Goal: Task Accomplishment & Management: Manage account settings

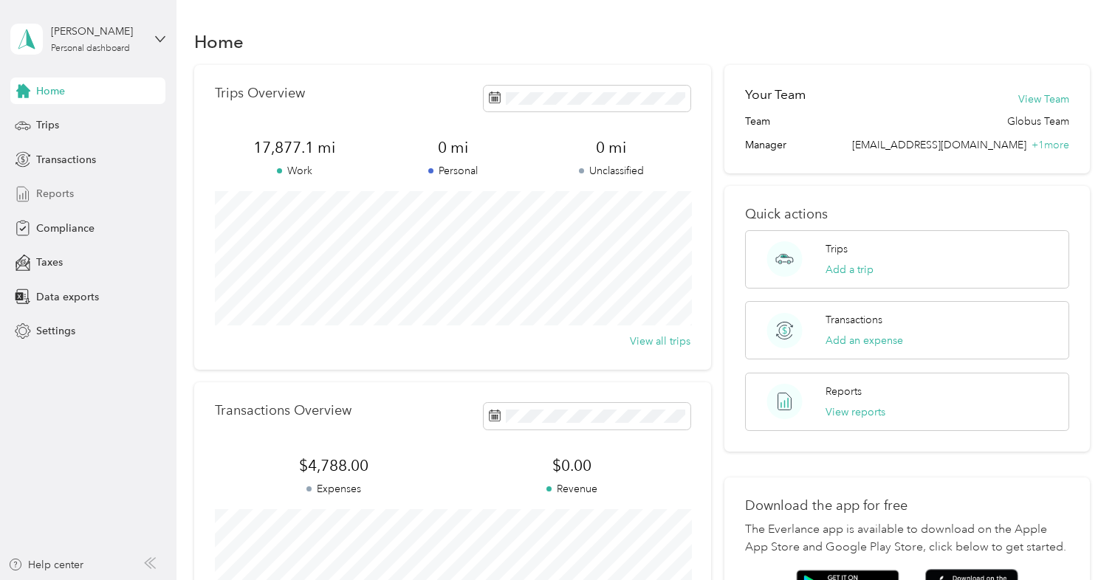
click at [69, 196] on span "Reports" at bounding box center [55, 194] width 38 height 16
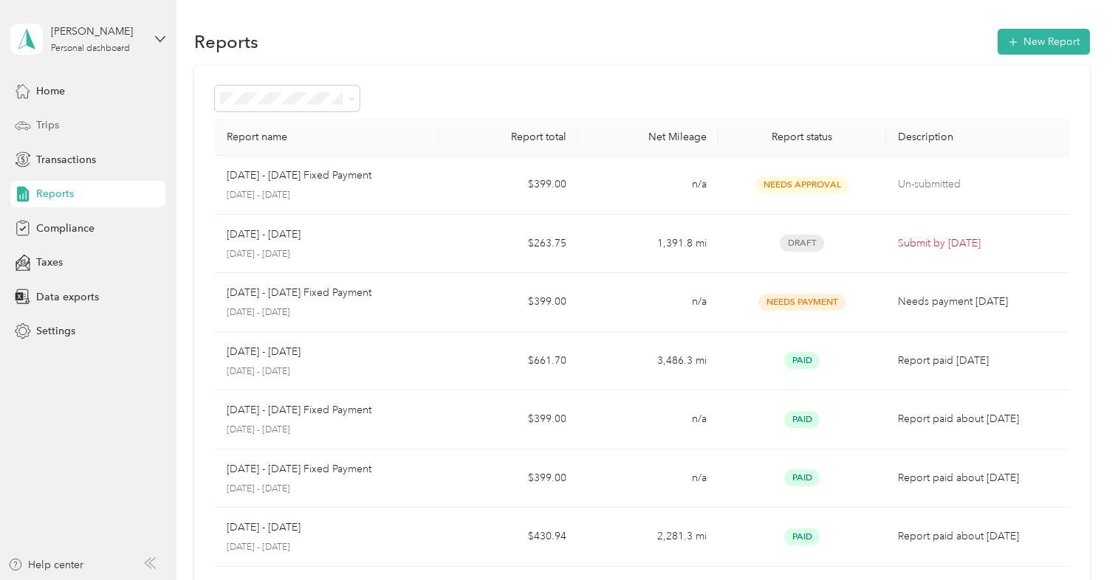
click at [45, 123] on span "Trips" at bounding box center [47, 125] width 23 height 16
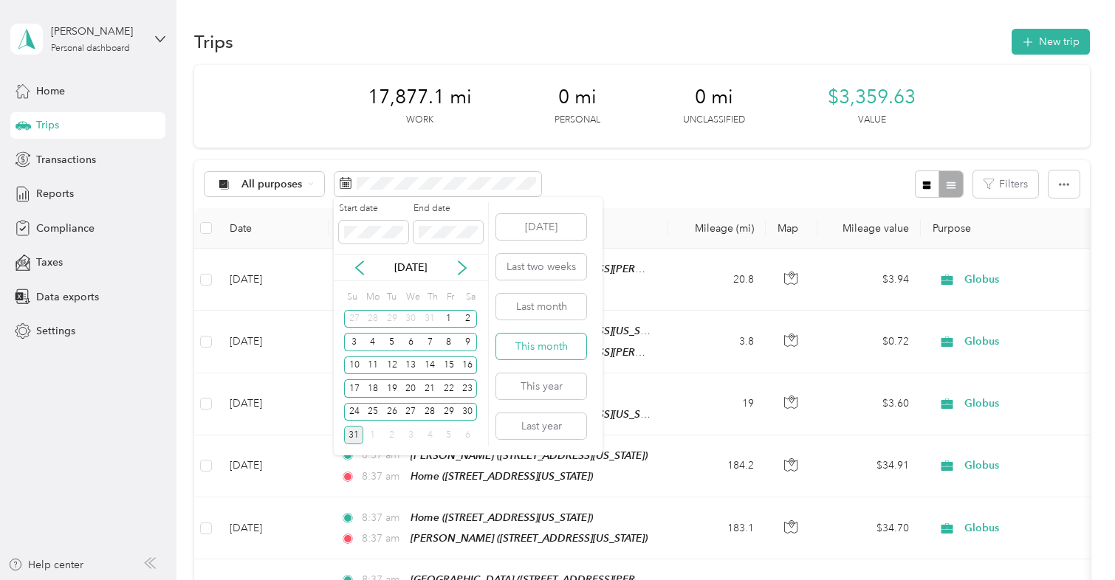
click at [546, 340] on button "This month" at bounding box center [541, 347] width 90 height 26
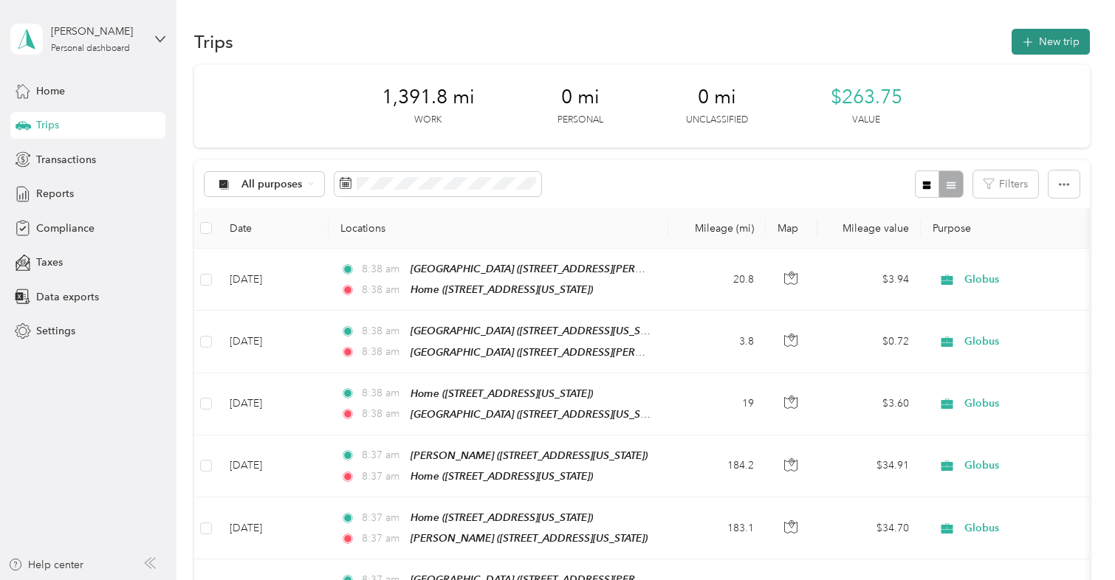
click at [1053, 40] on button "New trip" at bounding box center [1050, 42] width 78 height 26
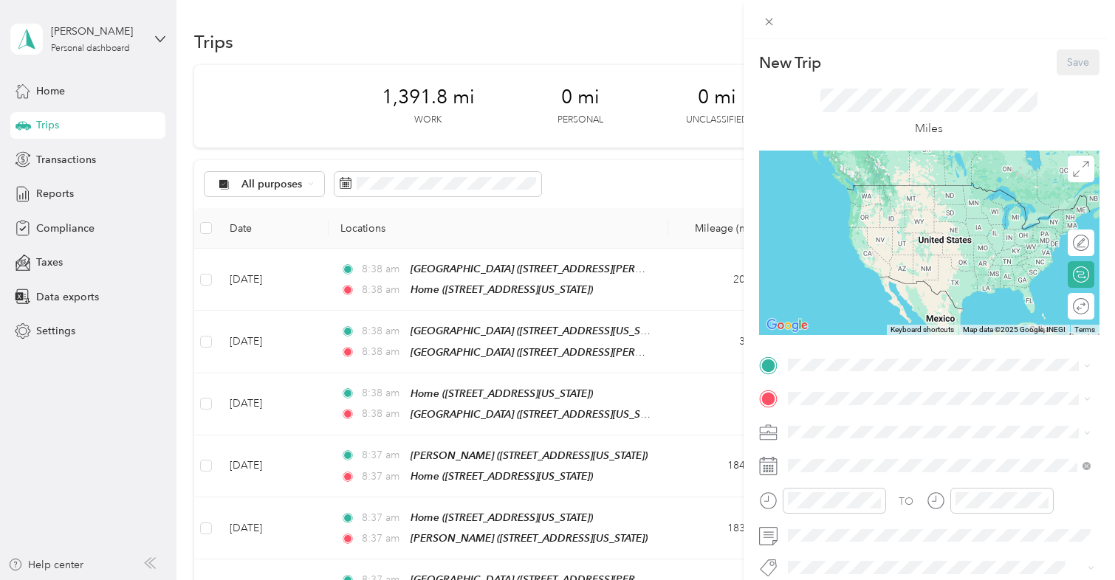
click at [836, 263] on span "[STREET_ADDRESS][US_STATE]" at bounding box center [889, 268] width 148 height 13
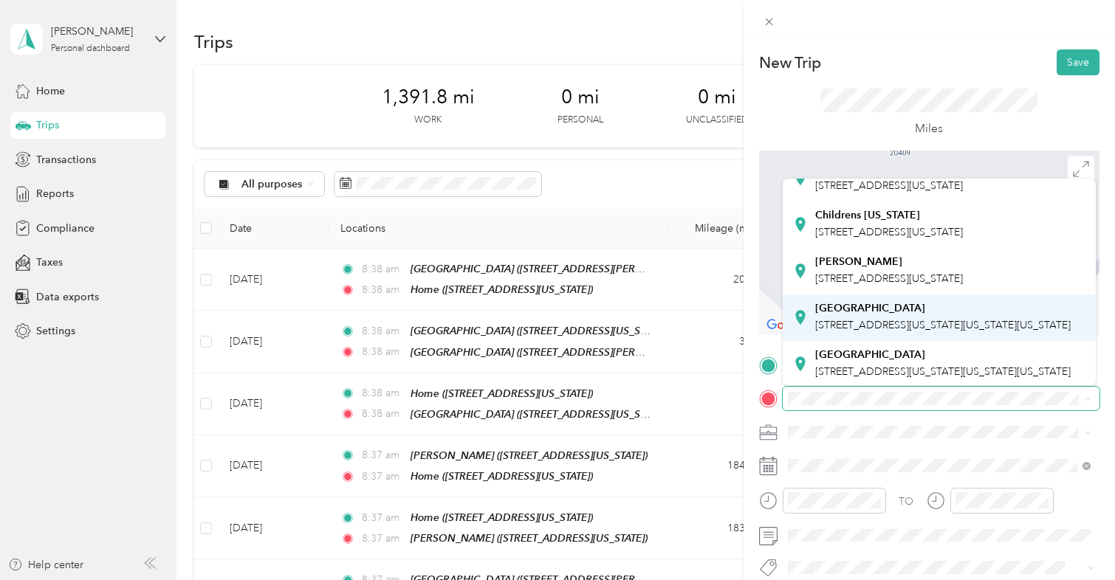
scroll to position [118, 0]
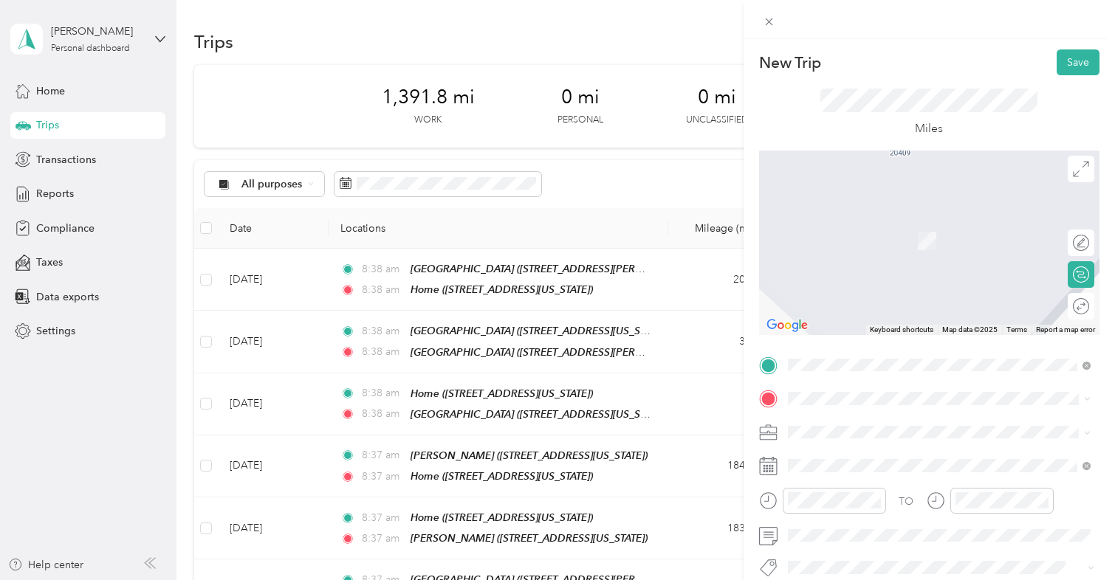
click at [834, 282] on div "Wesley Main 550 North Hillside Street, Wichita, 67214, Wichita, Kansas, United …" at bounding box center [889, 266] width 148 height 31
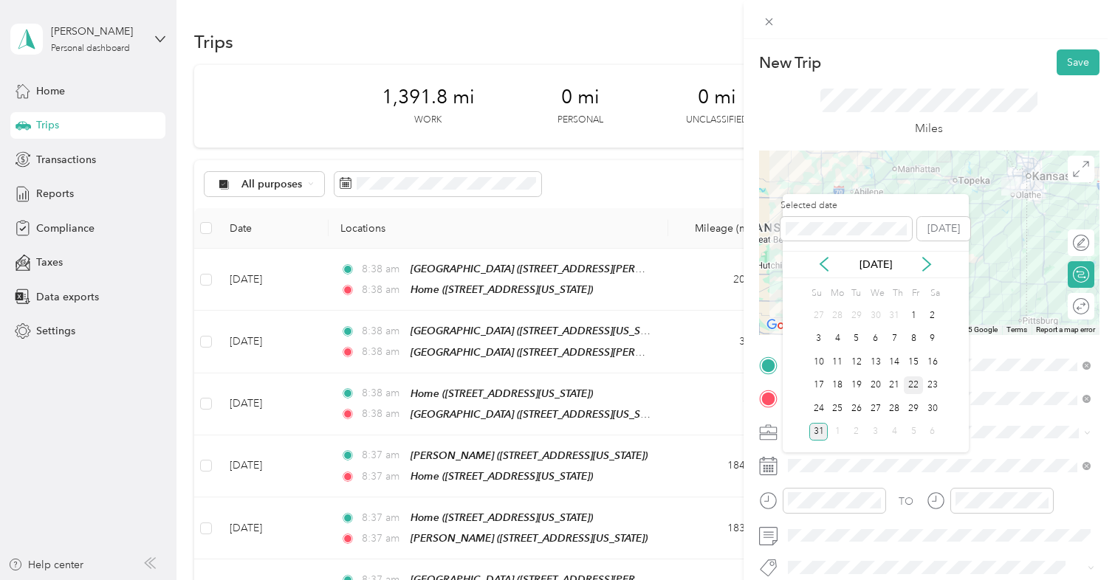
click at [913, 386] on div "22" at bounding box center [912, 385] width 19 height 18
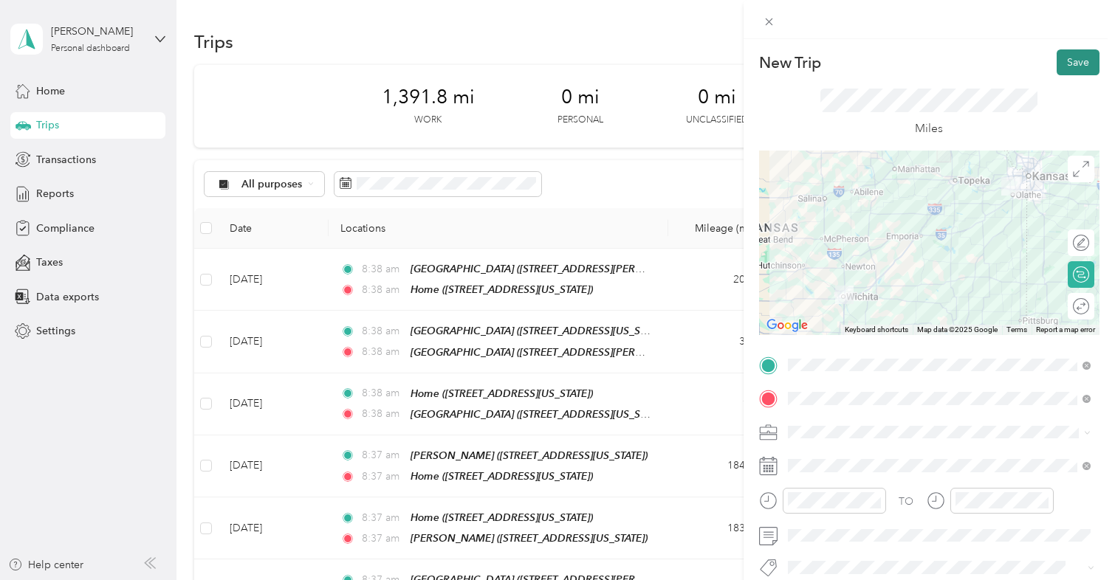
click at [1079, 55] on button "Save" at bounding box center [1077, 62] width 43 height 26
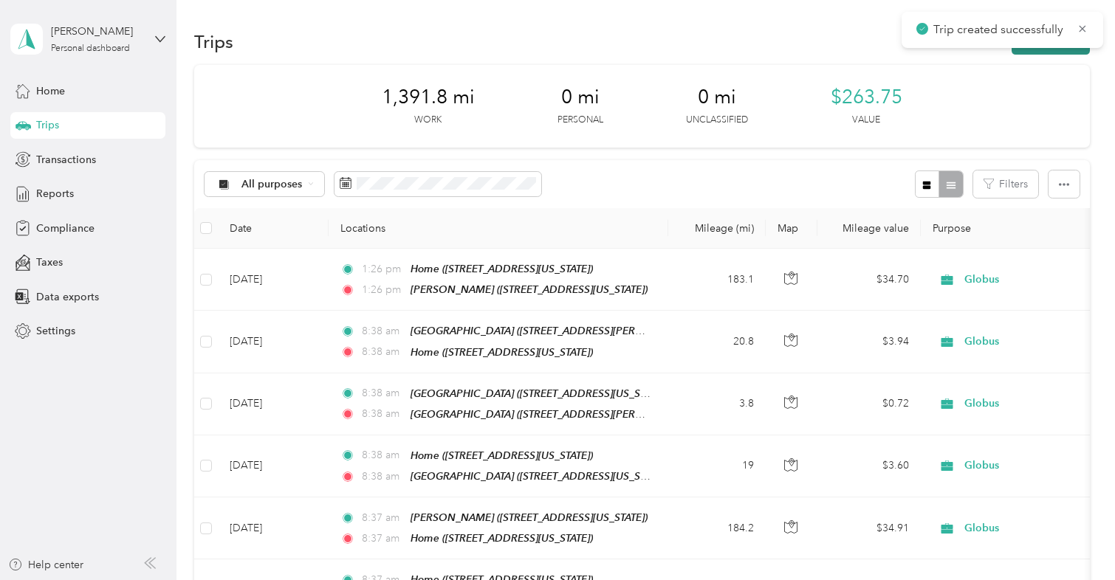
click at [1061, 50] on button "New trip" at bounding box center [1050, 42] width 78 height 26
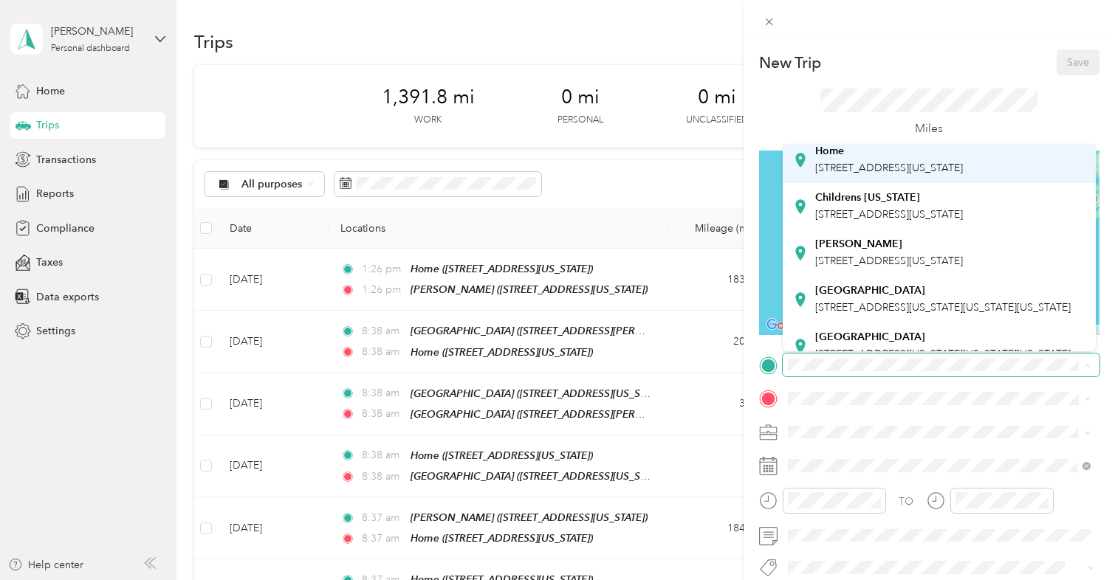
scroll to position [113, 0]
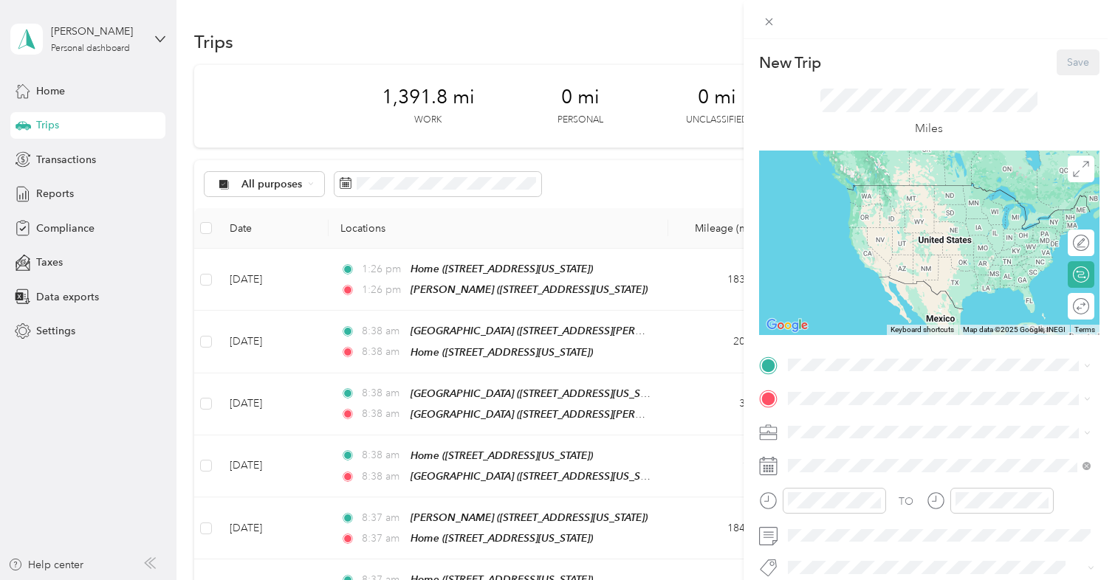
click at [847, 254] on div "Wesley Main 550 North Hillside Street, Wichita, 67214, Wichita, Kansas, United …" at bounding box center [889, 238] width 148 height 31
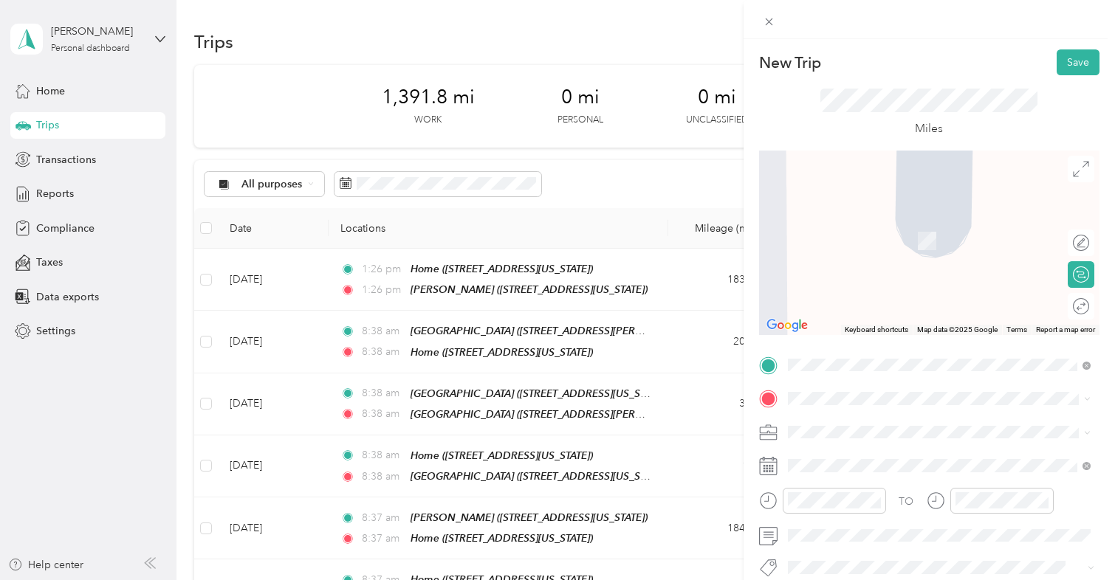
click at [835, 303] on span "[STREET_ADDRESS][US_STATE]" at bounding box center [889, 301] width 148 height 13
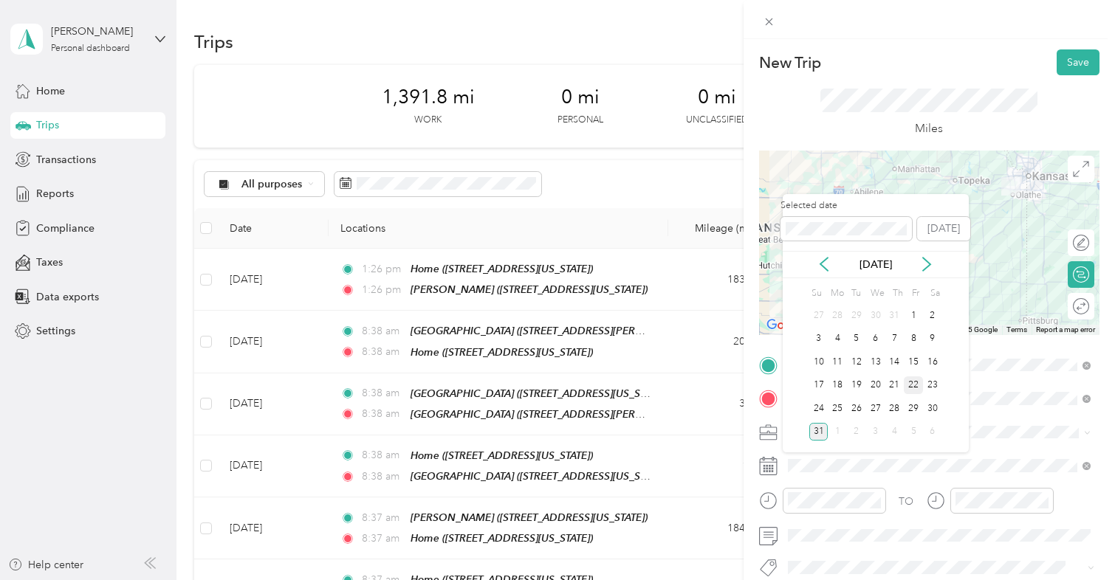
click at [909, 385] on div "22" at bounding box center [912, 385] width 19 height 18
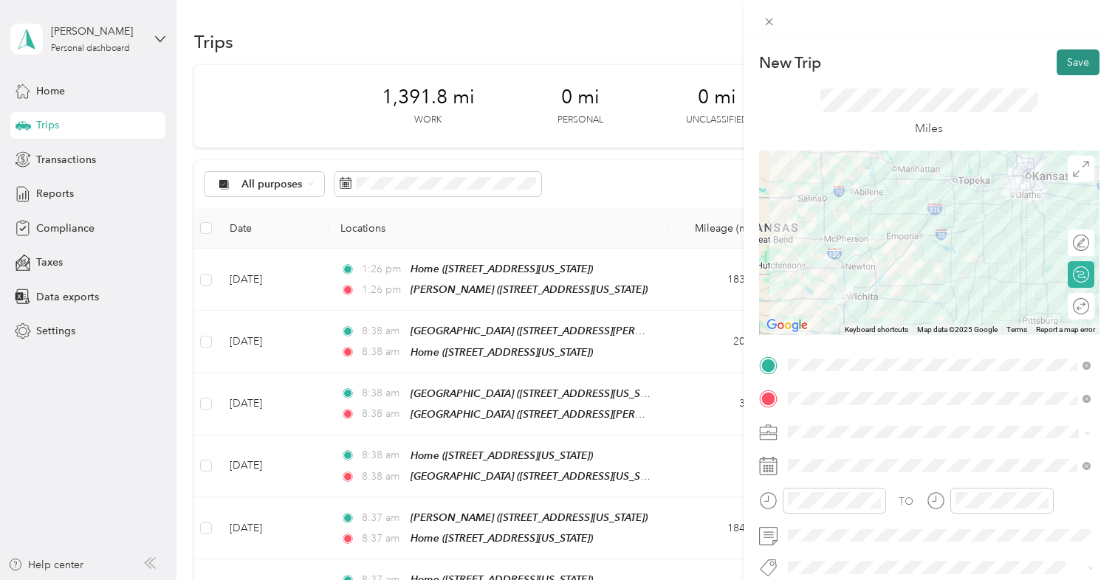
click at [1071, 62] on button "Save" at bounding box center [1077, 62] width 43 height 26
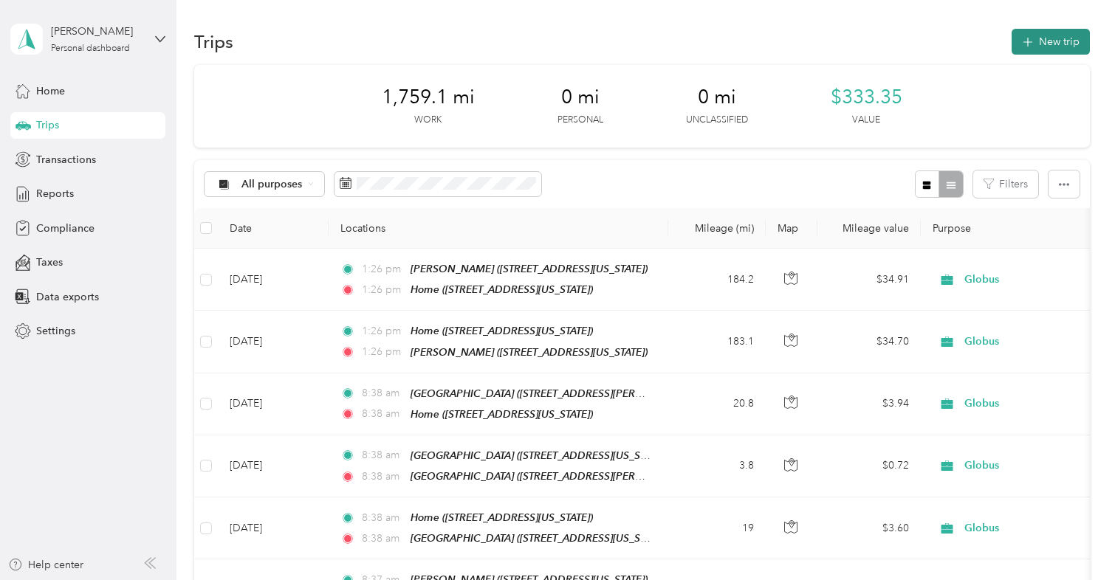
click at [1060, 40] on button "New trip" at bounding box center [1050, 42] width 78 height 26
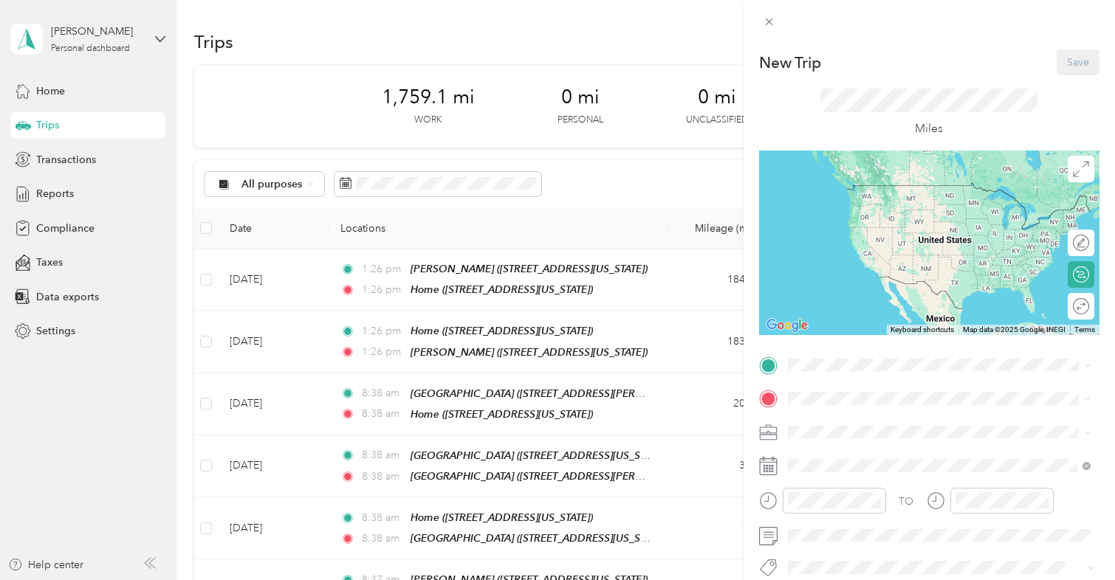
click at [830, 271] on span "[STREET_ADDRESS][US_STATE]" at bounding box center [889, 264] width 148 height 13
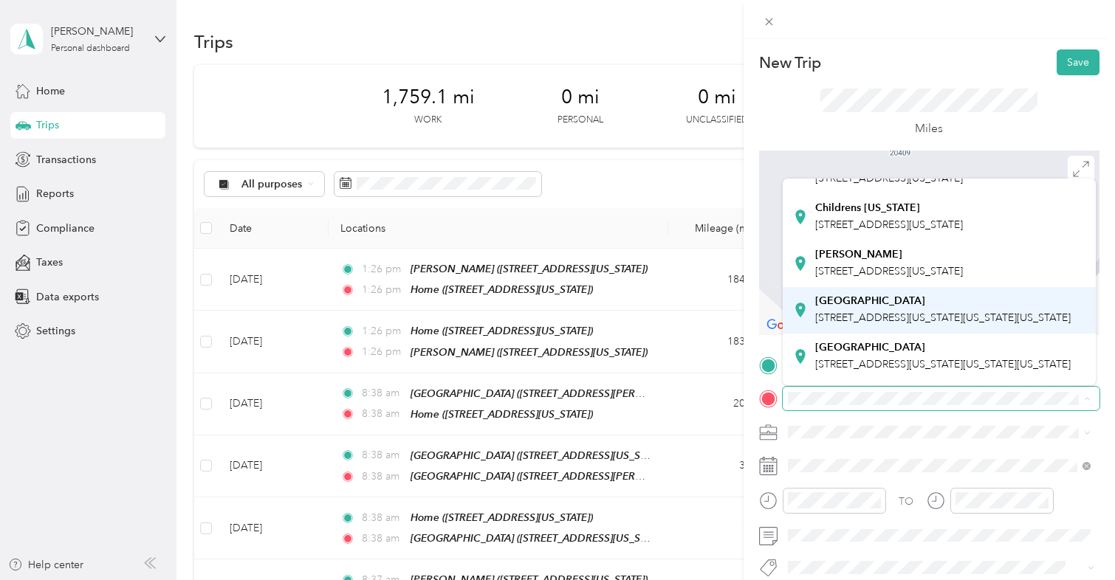
scroll to position [124, 0]
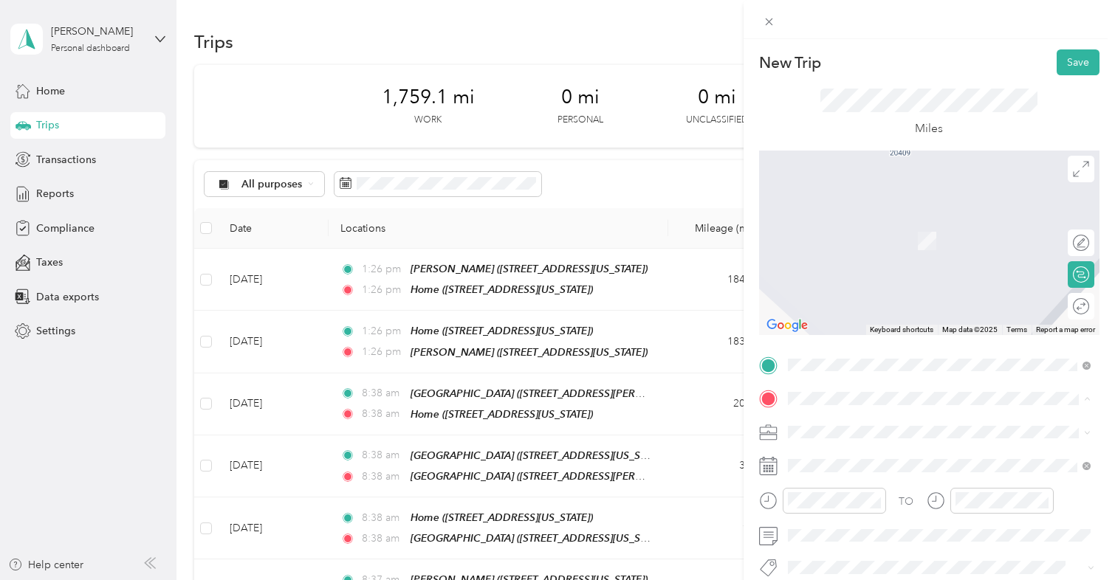
click at [846, 233] on div "Childrens [US_STATE] [STREET_ADDRESS][US_STATE]" at bounding box center [889, 217] width 148 height 31
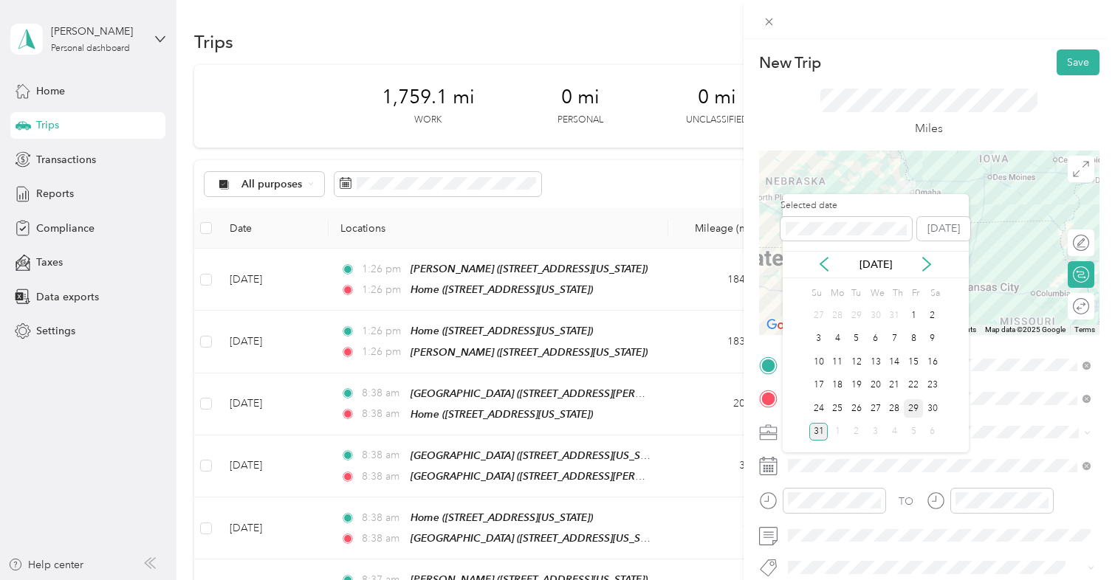
click at [914, 401] on div "29" at bounding box center [912, 408] width 19 height 18
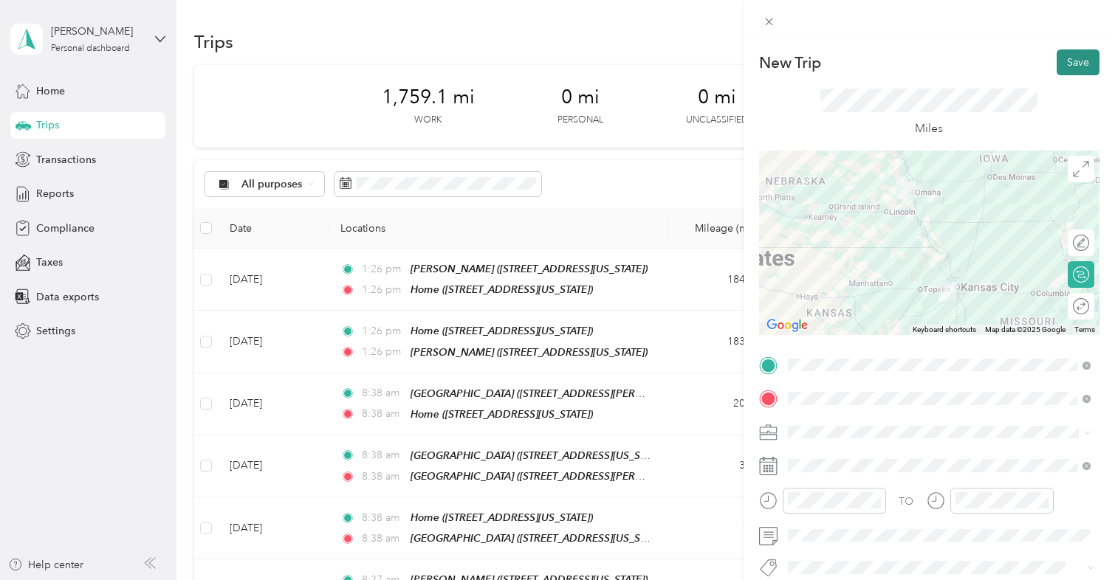
click at [1078, 59] on button "Save" at bounding box center [1077, 62] width 43 height 26
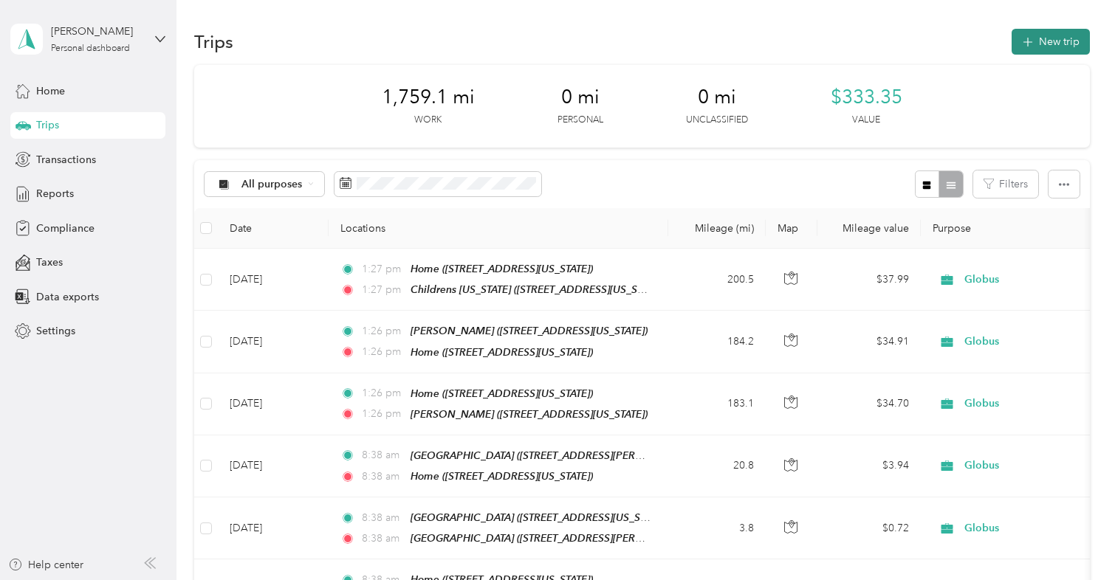
click at [1057, 36] on button "New trip" at bounding box center [1050, 42] width 78 height 26
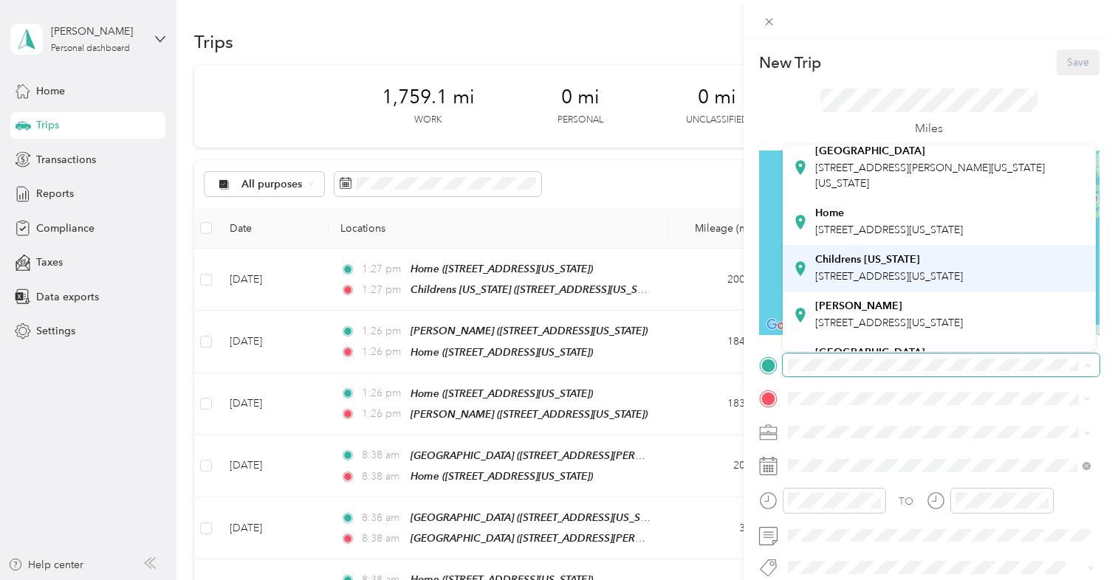
scroll to position [42, 0]
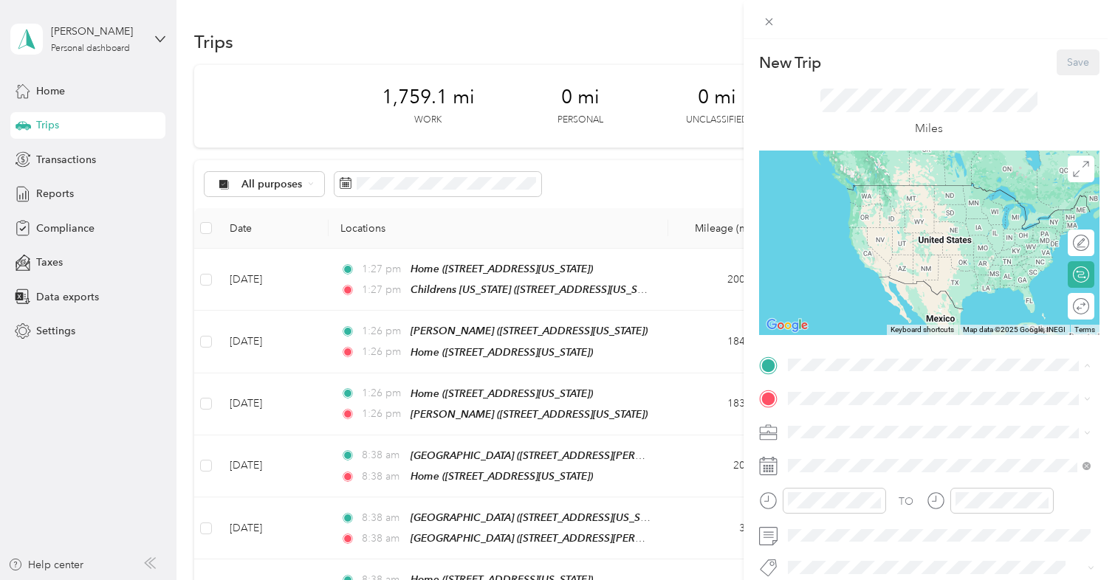
click at [844, 280] on span "[STREET_ADDRESS][US_STATE]" at bounding box center [889, 273] width 148 height 13
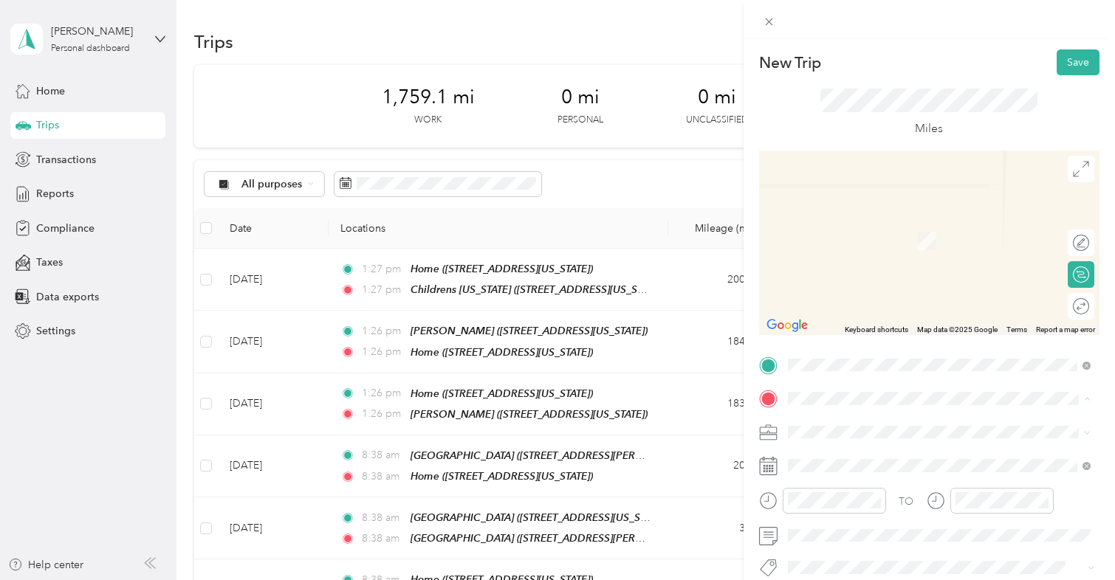
click at [835, 307] on span "[STREET_ADDRESS][US_STATE]" at bounding box center [889, 302] width 148 height 13
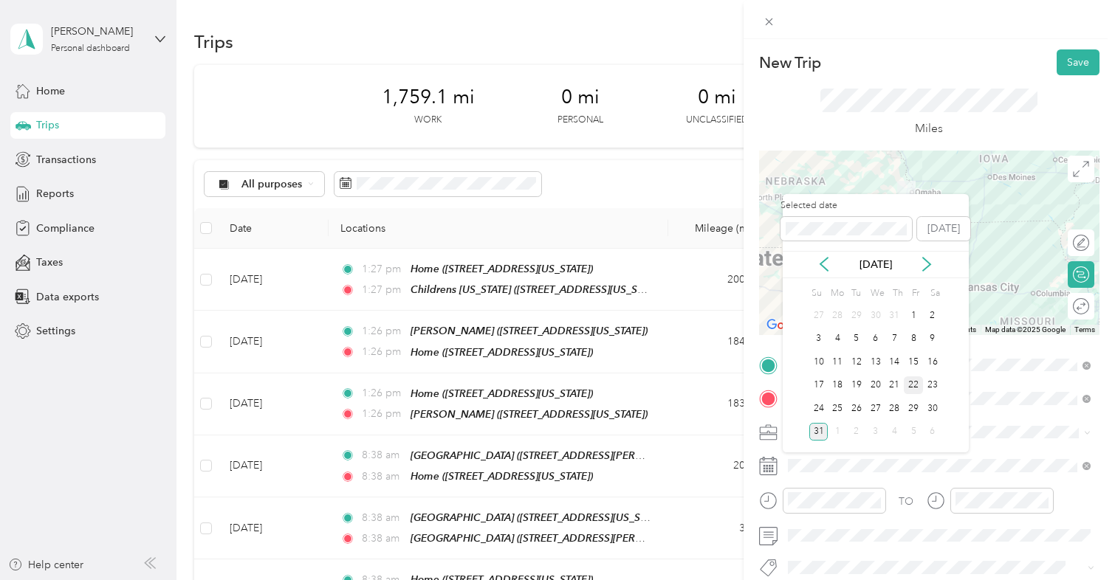
click at [909, 383] on div "22" at bounding box center [912, 385] width 19 height 18
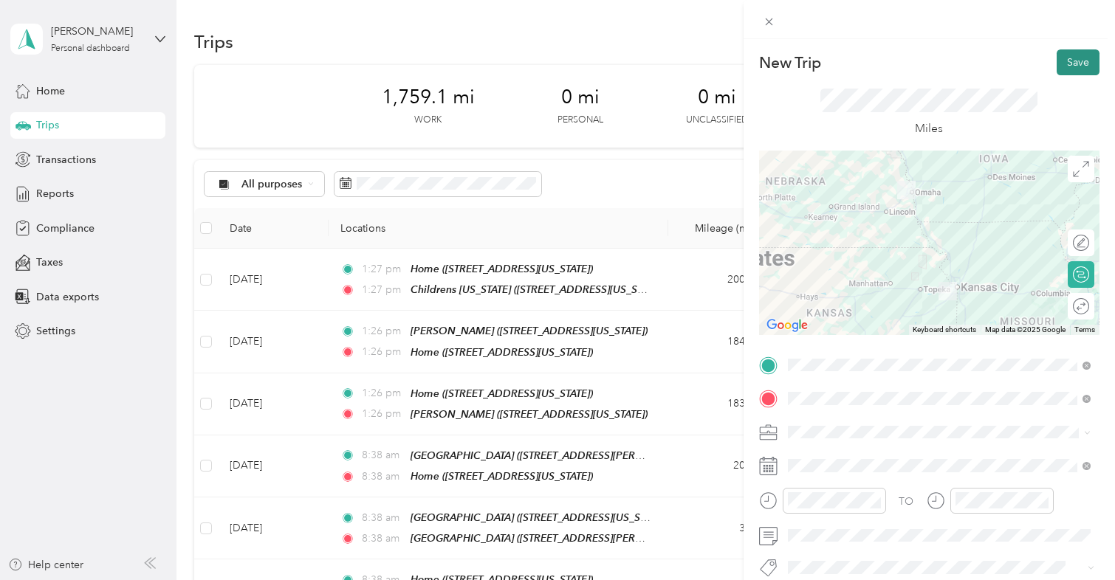
click at [1072, 66] on button "Save" at bounding box center [1077, 62] width 43 height 26
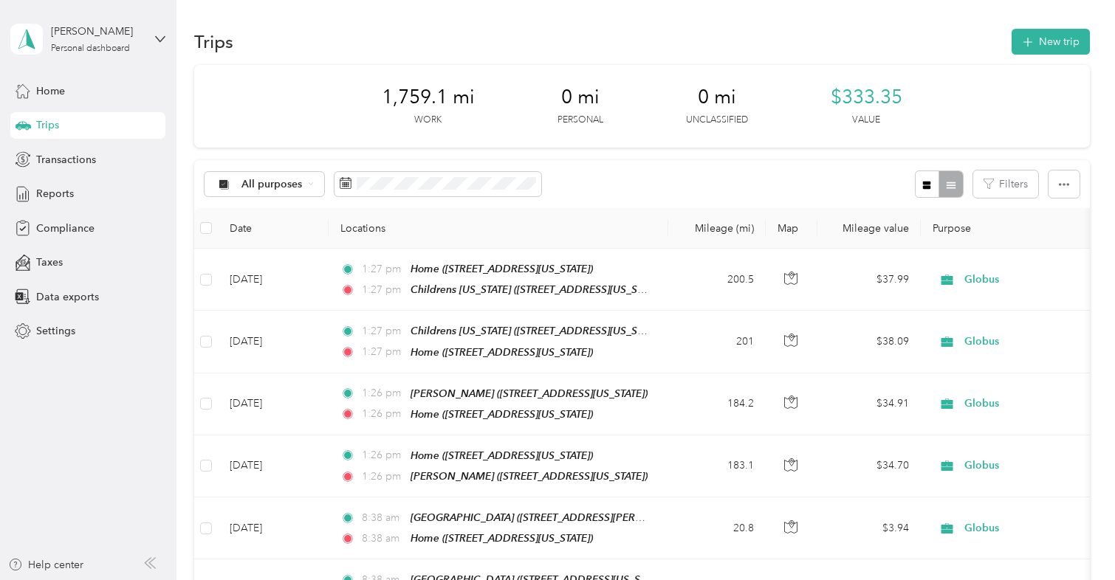
scroll to position [0, 0]
click at [48, 191] on span "Reports" at bounding box center [55, 194] width 38 height 16
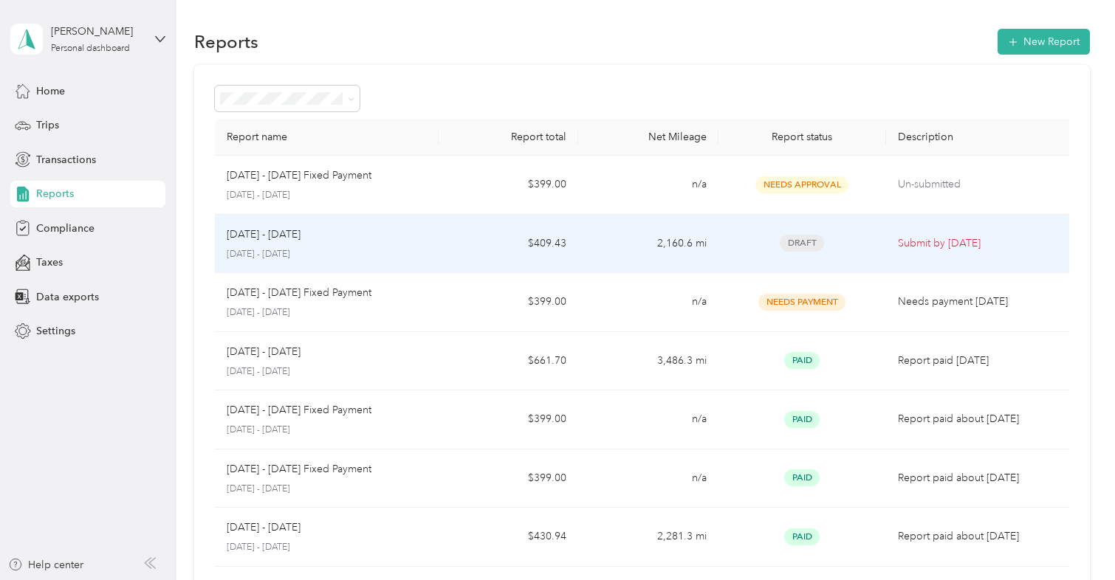
click at [486, 235] on td "$409.43" at bounding box center [508, 244] width 140 height 59
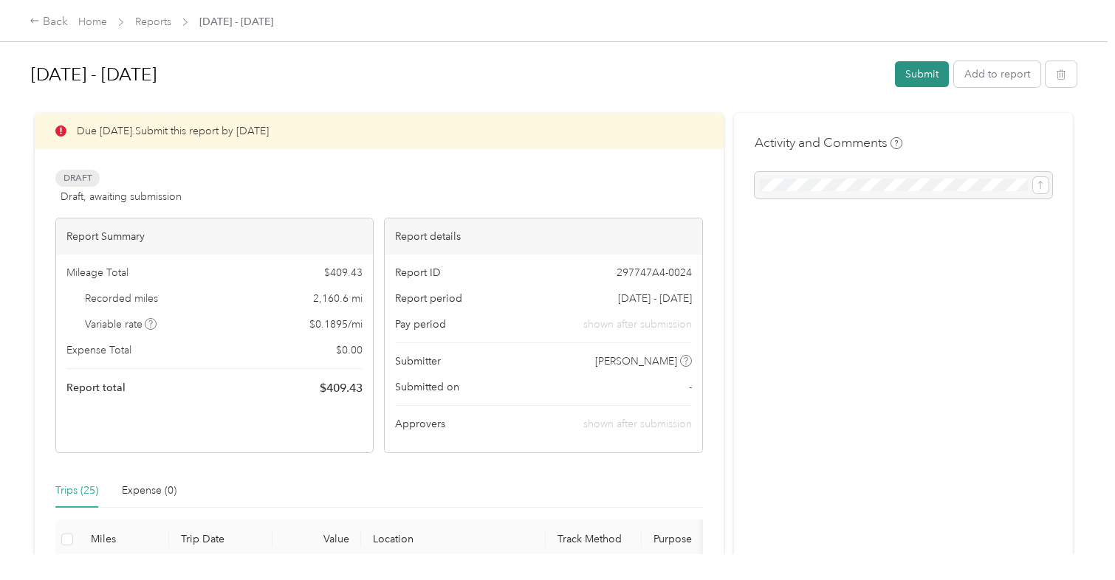
click at [925, 69] on button "Submit" at bounding box center [922, 74] width 54 height 26
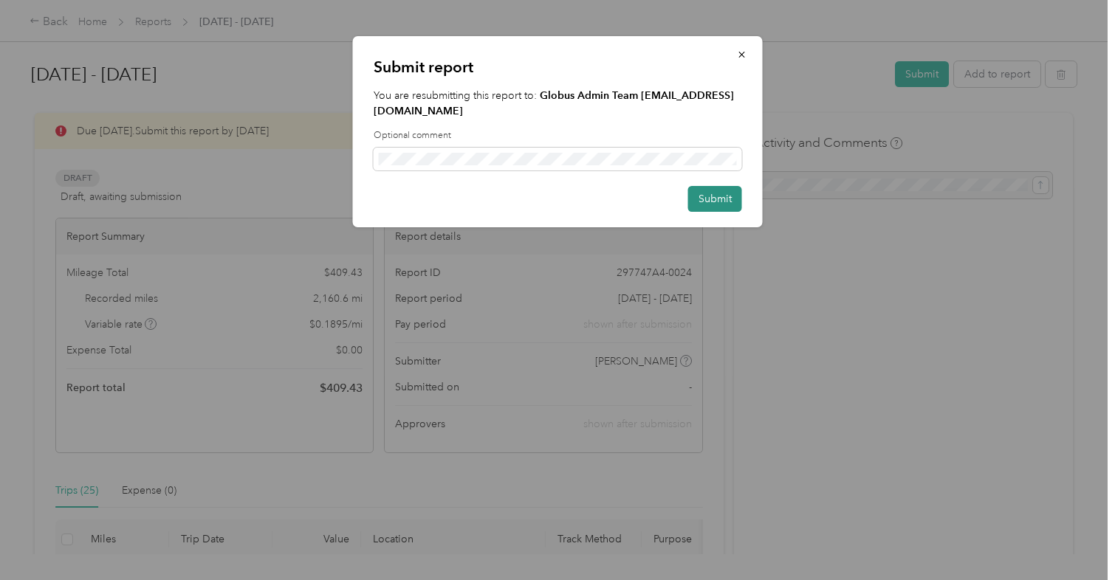
click at [733, 197] on button "Submit" at bounding box center [715, 199] width 54 height 26
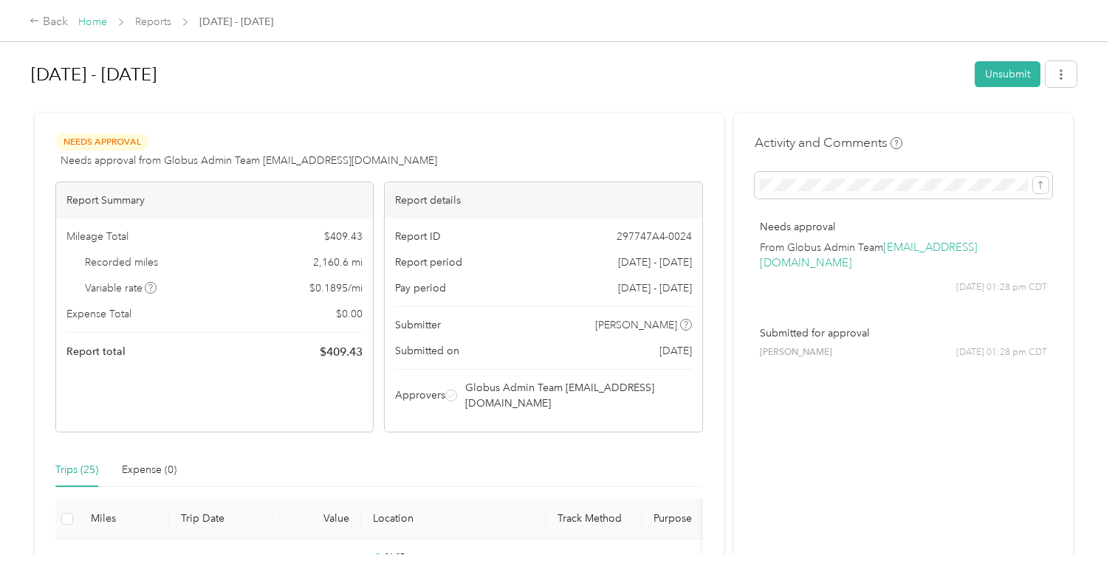
click at [94, 17] on link "Home" at bounding box center [92, 22] width 29 height 13
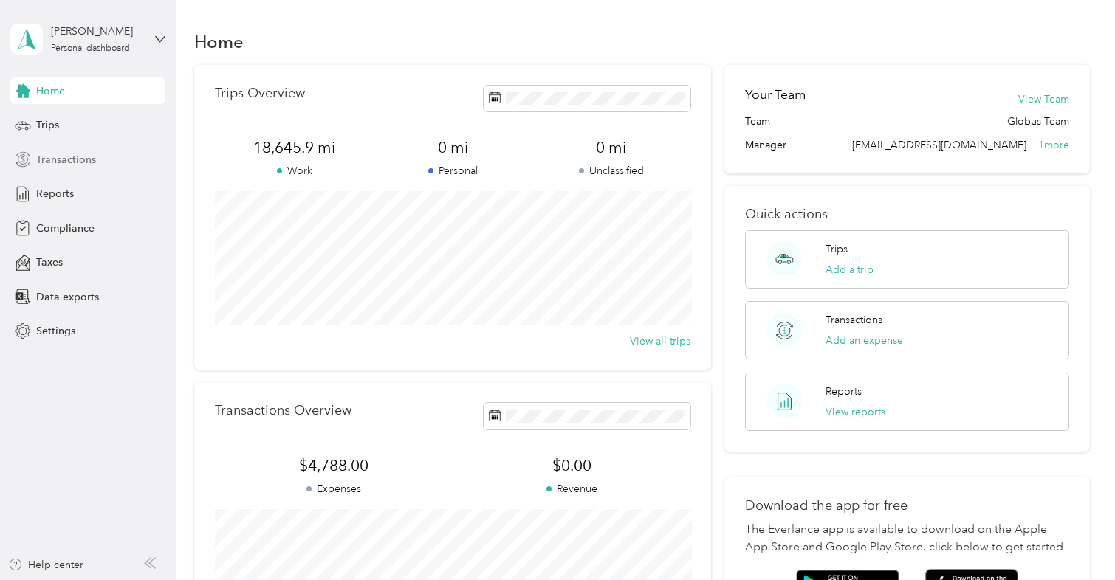
click at [78, 160] on span "Transactions" at bounding box center [66, 160] width 60 height 16
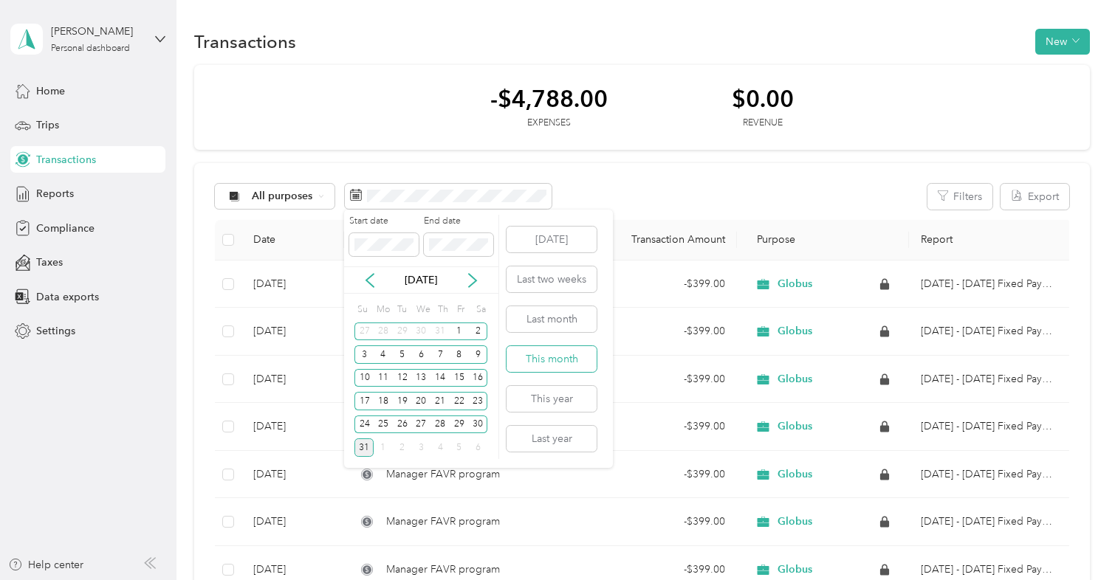
click at [543, 356] on button "This month" at bounding box center [551, 359] width 90 height 26
